Goal: Information Seeking & Learning: Check status

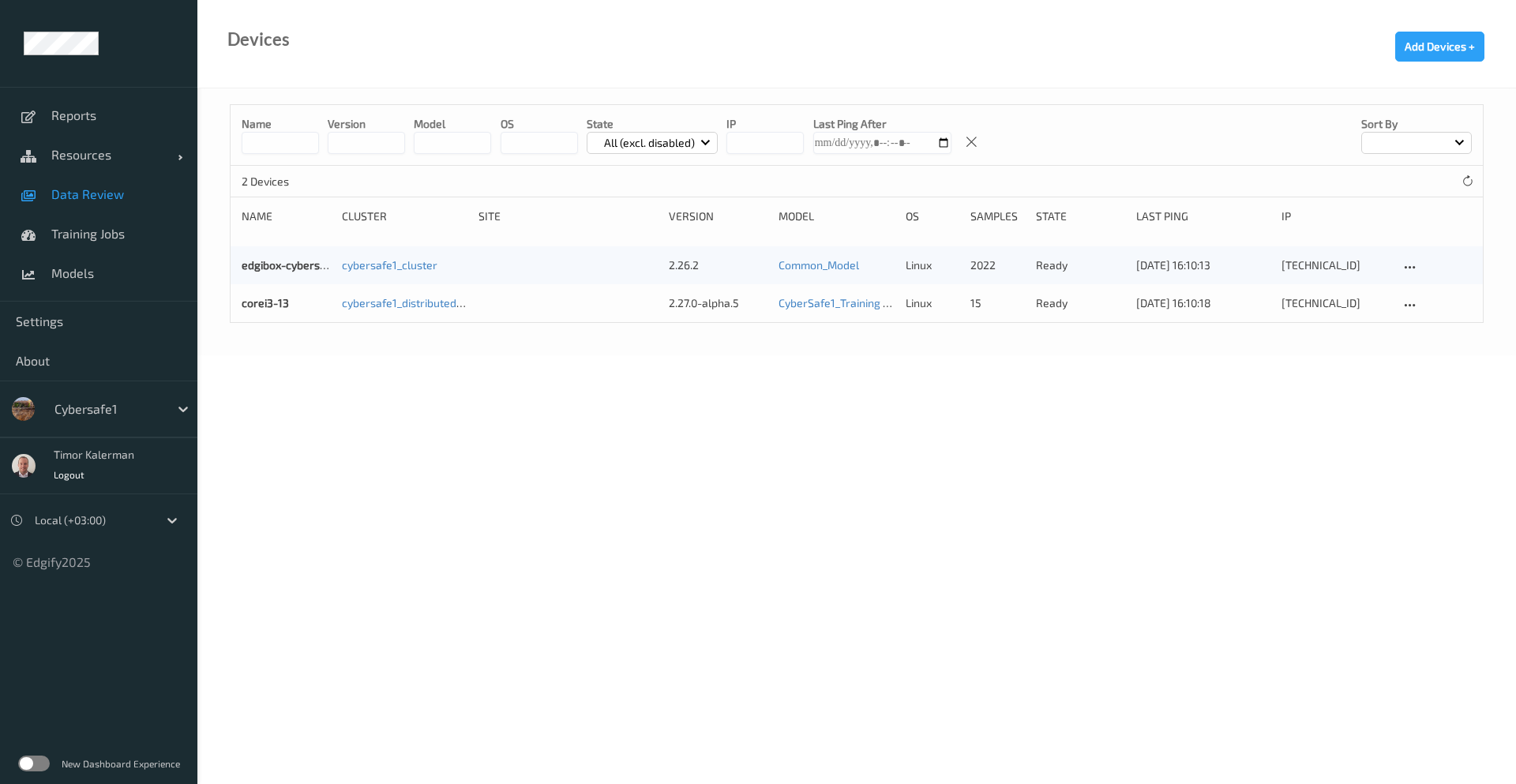
click at [95, 192] on span "Data Review" at bounding box center [116, 194] width 130 height 16
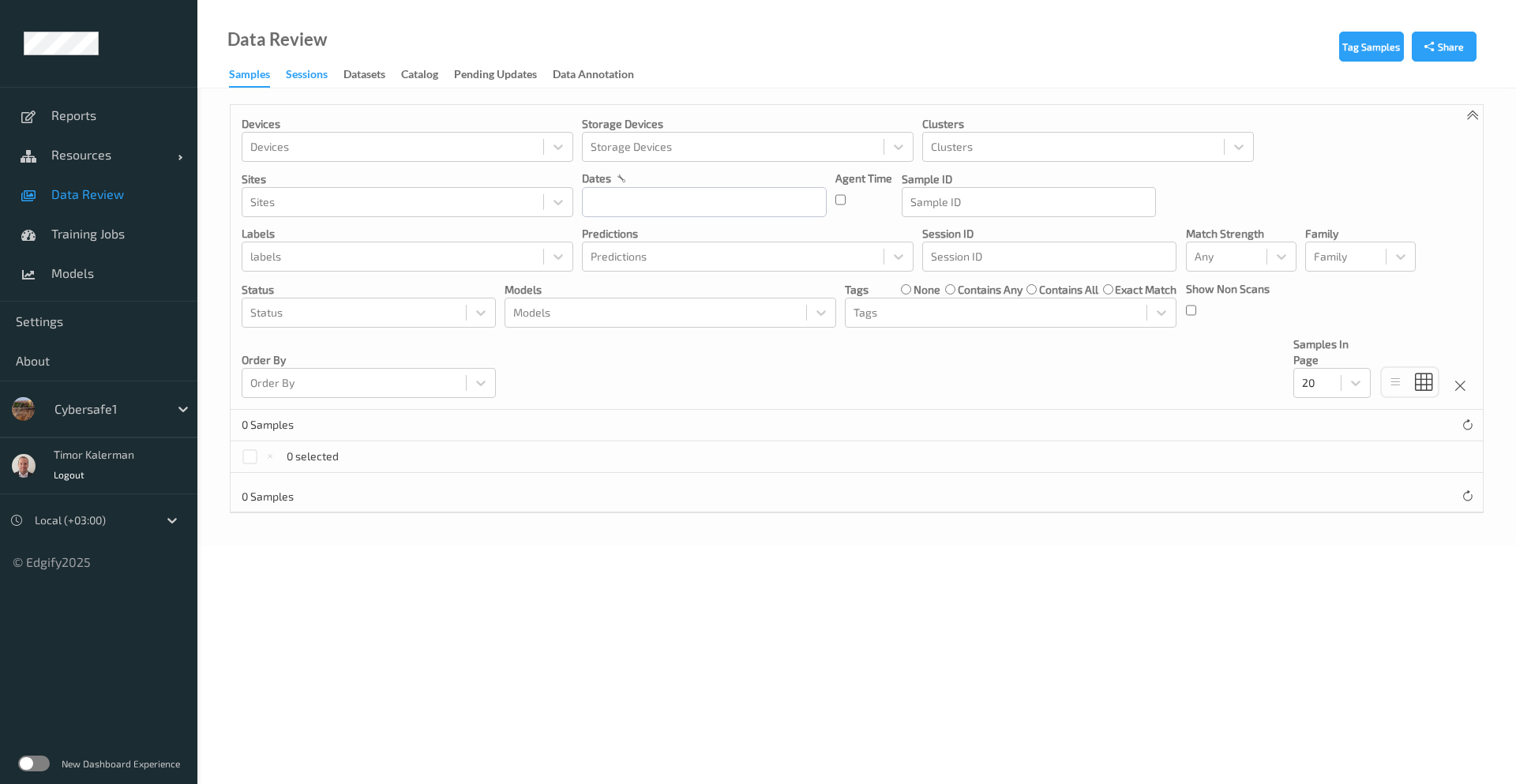
click at [312, 72] on div "Sessions" at bounding box center [306, 76] width 42 height 19
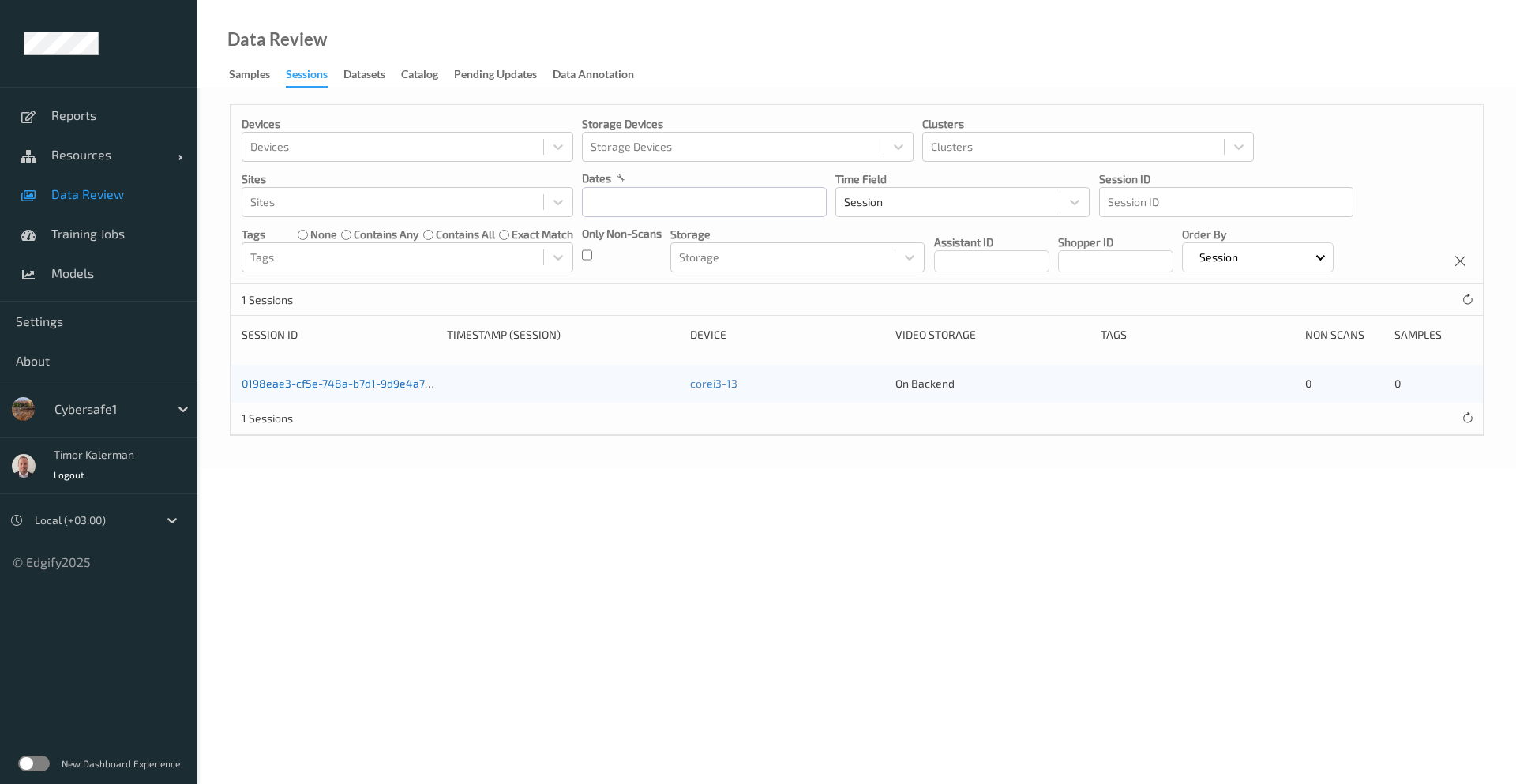
click at [392, 387] on link "0198eae3-cf5e-748a-b7d1-9d9e4a71d66b" at bounding box center [348, 383] width 213 height 14
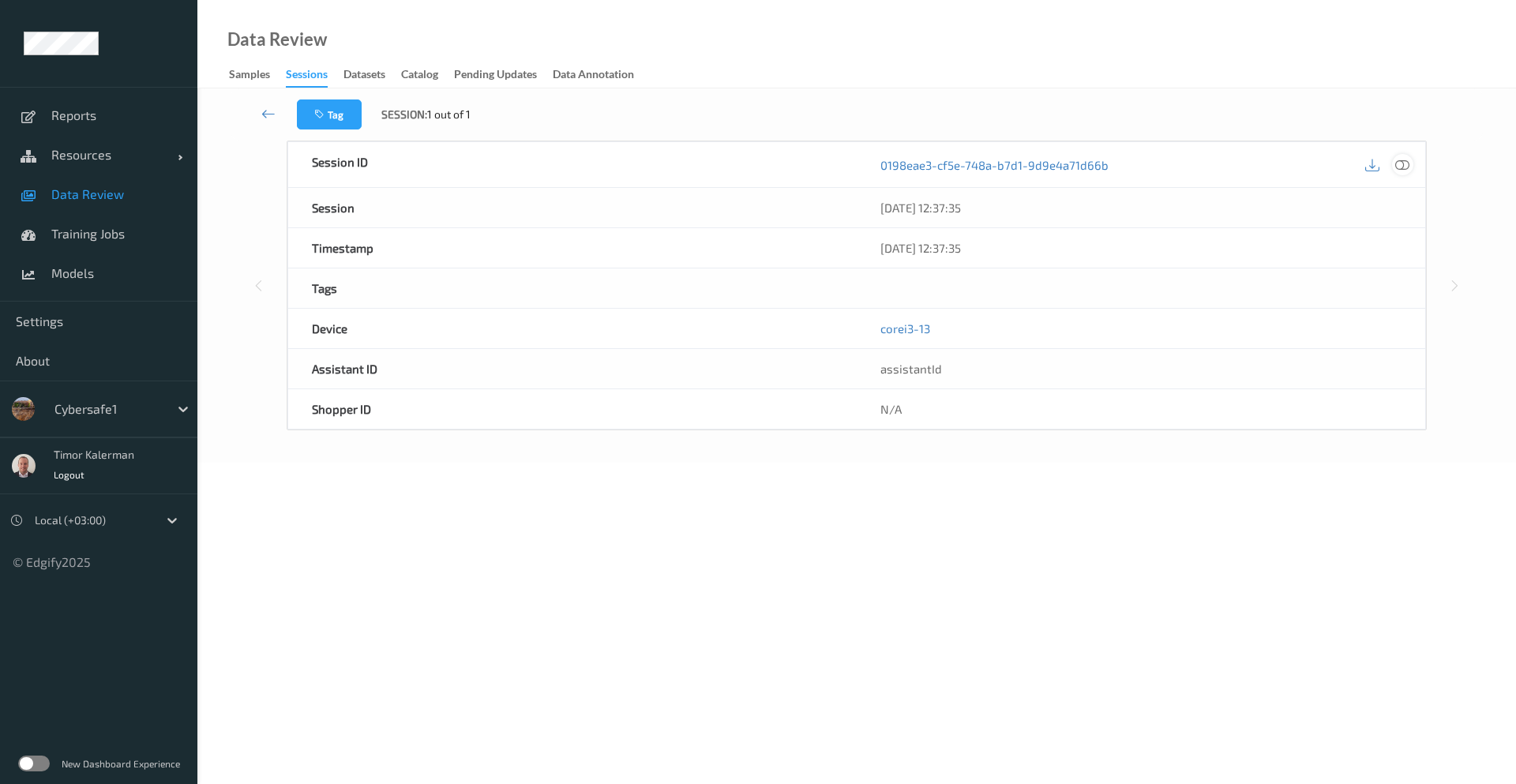
click at [1399, 160] on icon at bounding box center [1403, 163] width 14 height 14
